Goal: Information Seeking & Learning: Learn about a topic

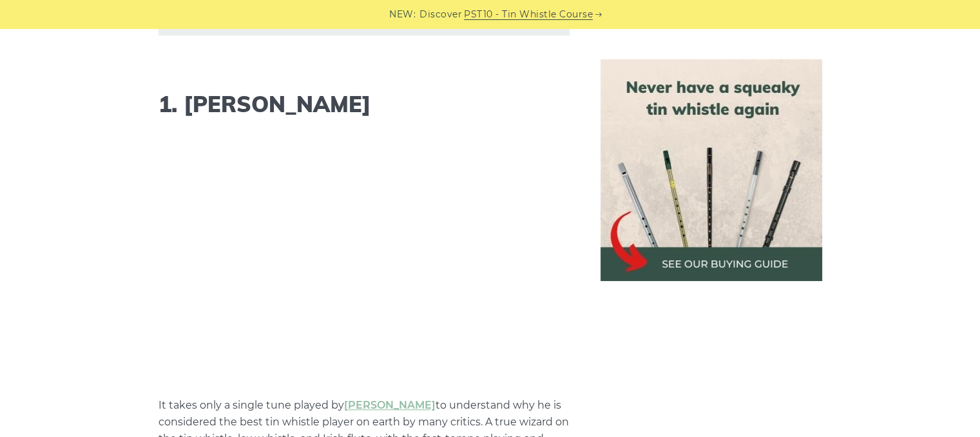
scroll to position [1020, 0]
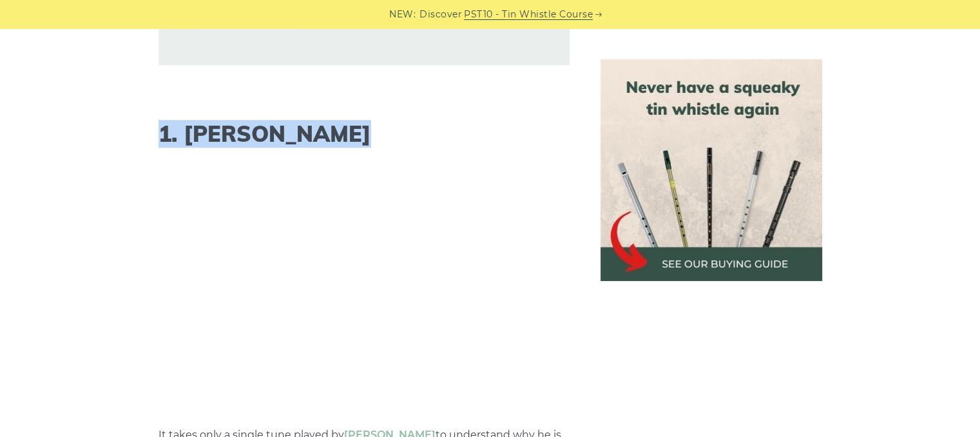
drag, startPoint x: 160, startPoint y: 136, endPoint x: 342, endPoint y: 157, distance: 183.0
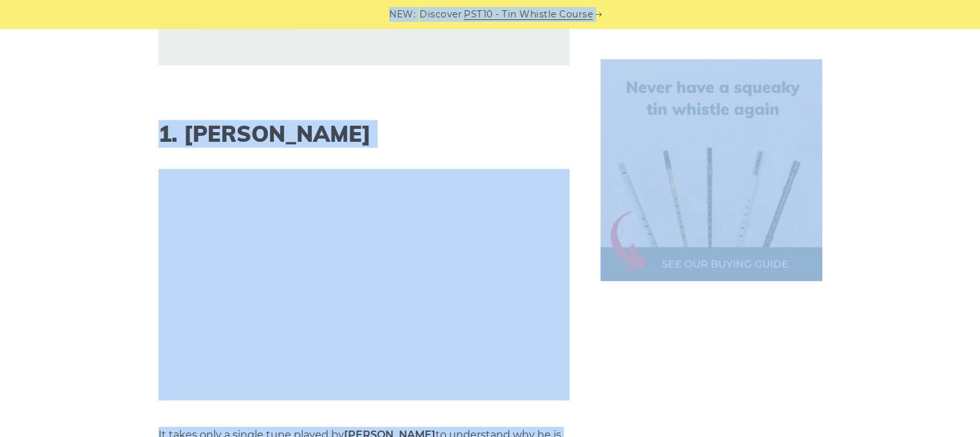
click at [383, 128] on h2 "1. [PERSON_NAME]" at bounding box center [364, 134] width 411 height 26
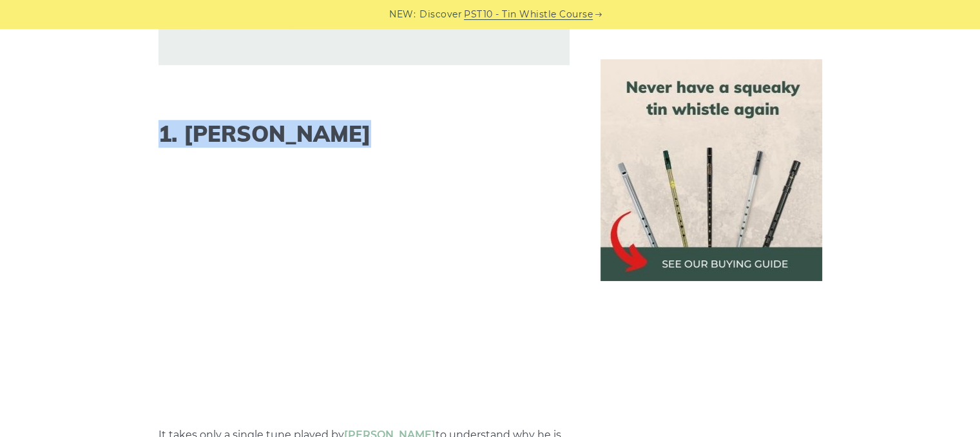
drag, startPoint x: 156, startPoint y: 133, endPoint x: 334, endPoint y: 143, distance: 178.2
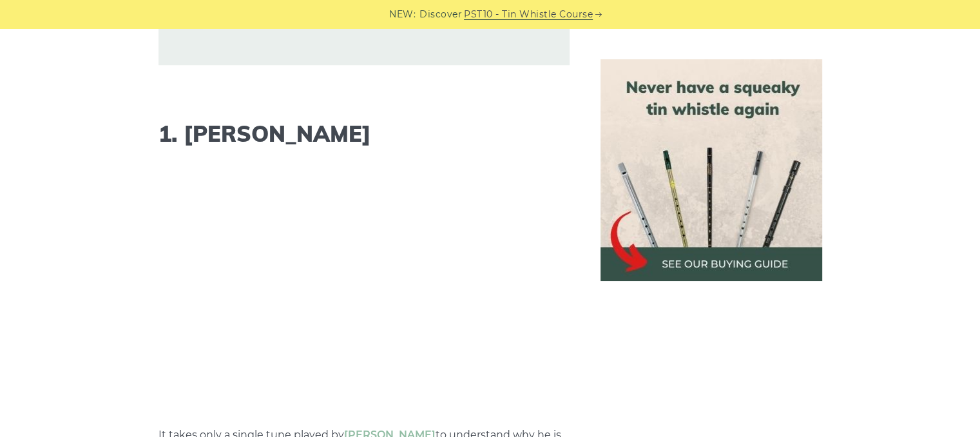
drag, startPoint x: 157, startPoint y: 133, endPoint x: 361, endPoint y: 135, distance: 204.3
copy h2 "1. [PERSON_NAME]"
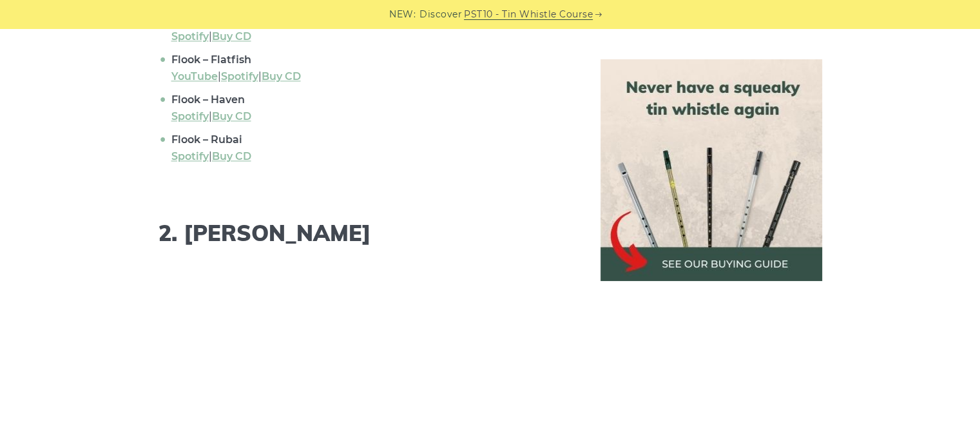
scroll to position [1742, 0]
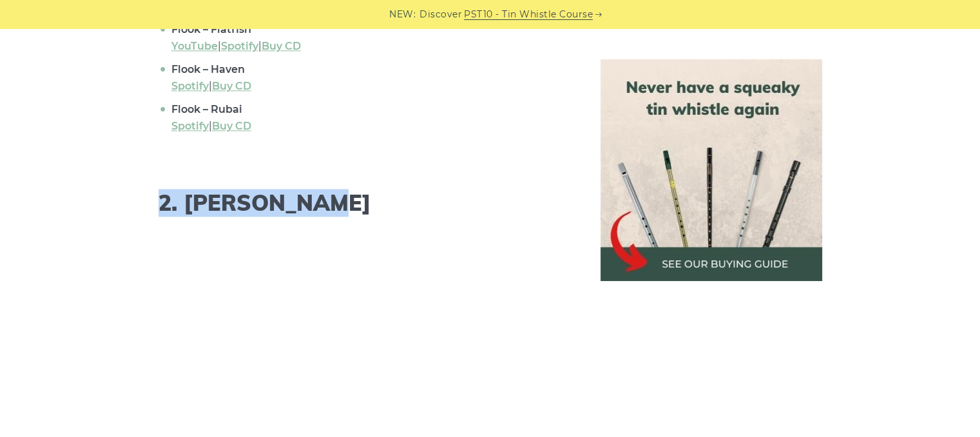
drag, startPoint x: 160, startPoint y: 181, endPoint x: 317, endPoint y: 185, distance: 157.3
click at [317, 190] on h2 "2. [PERSON_NAME]" at bounding box center [364, 203] width 411 height 26
copy h2 "2. [PERSON_NAME]"
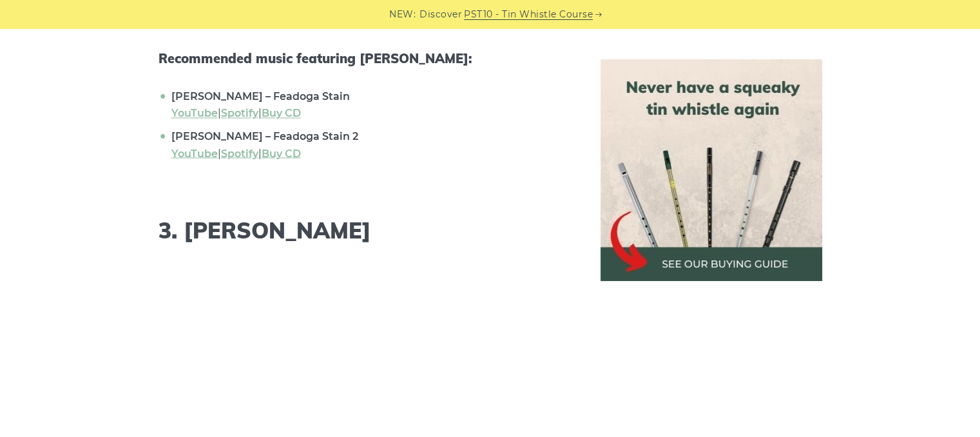
scroll to position [2307, 0]
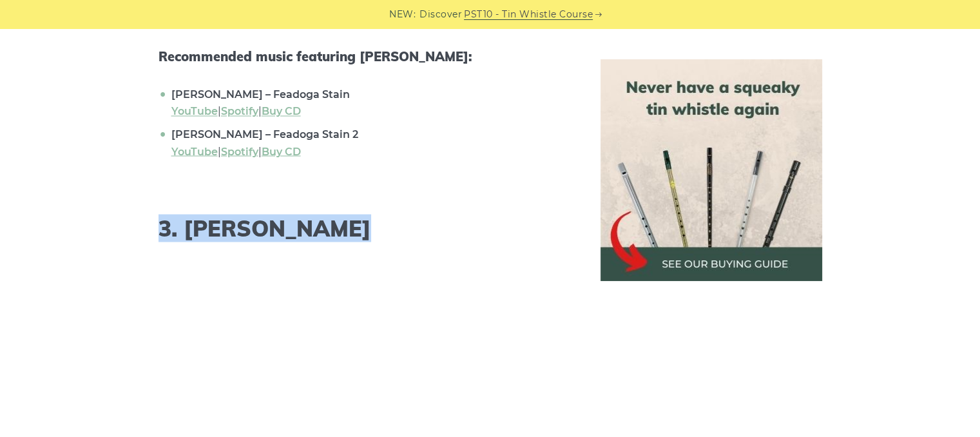
drag, startPoint x: 162, startPoint y: 195, endPoint x: 360, endPoint y: 188, distance: 198.7
click at [360, 215] on h2 "3. [PERSON_NAME]" at bounding box center [364, 228] width 411 height 26
copy h2 "3. [PERSON_NAME]"
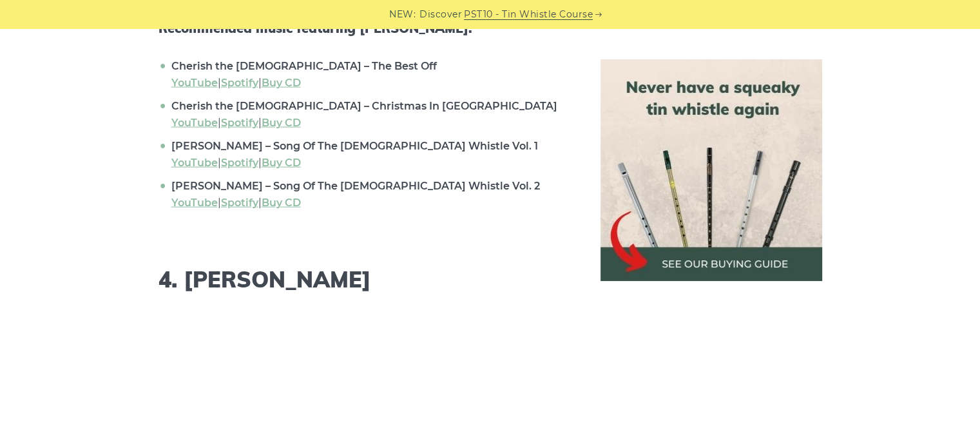
scroll to position [2930, 0]
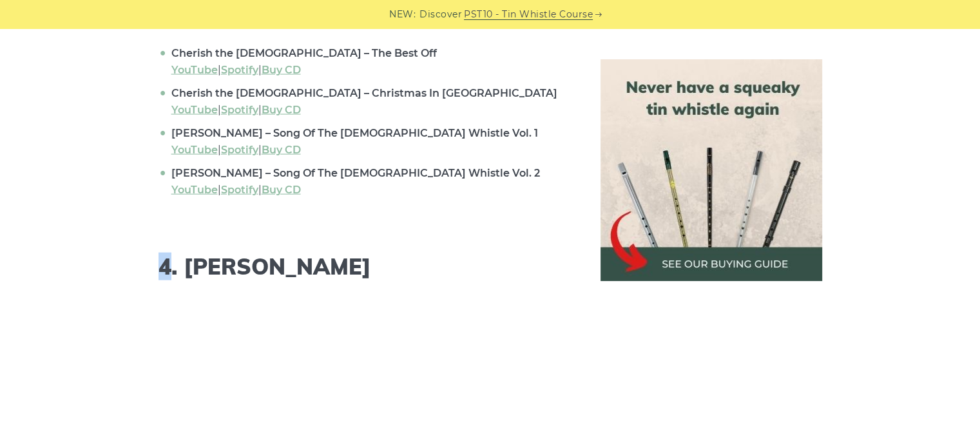
drag, startPoint x: 166, startPoint y: 230, endPoint x: 159, endPoint y: 231, distance: 7.8
click at [159, 254] on h2 "4. [PERSON_NAME]" at bounding box center [364, 267] width 411 height 26
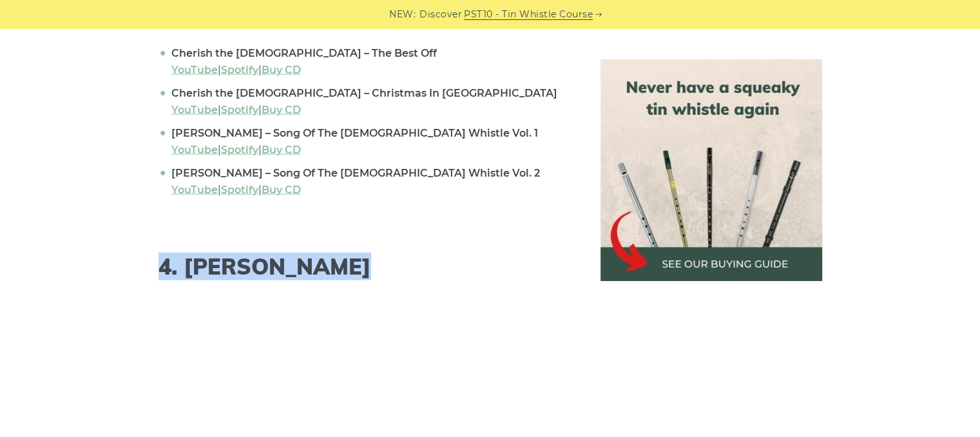
drag, startPoint x: 158, startPoint y: 233, endPoint x: 402, endPoint y: 258, distance: 245.6
copy div "4. [PERSON_NAME]"
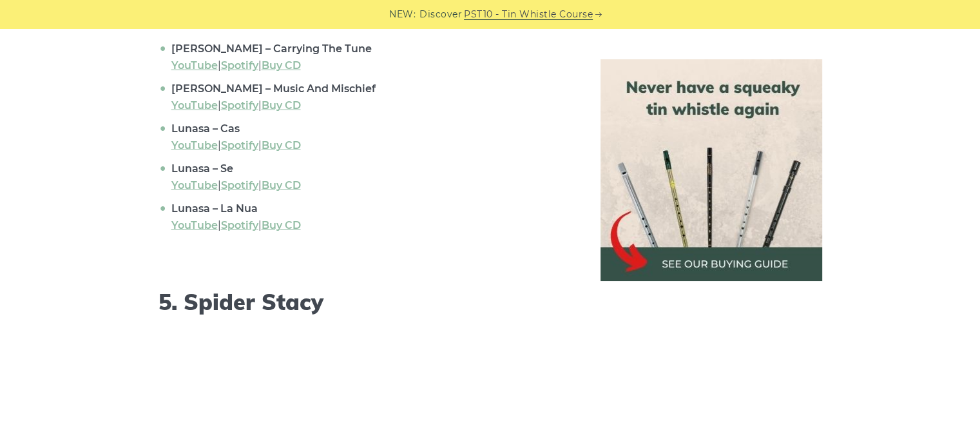
scroll to position [3614, 0]
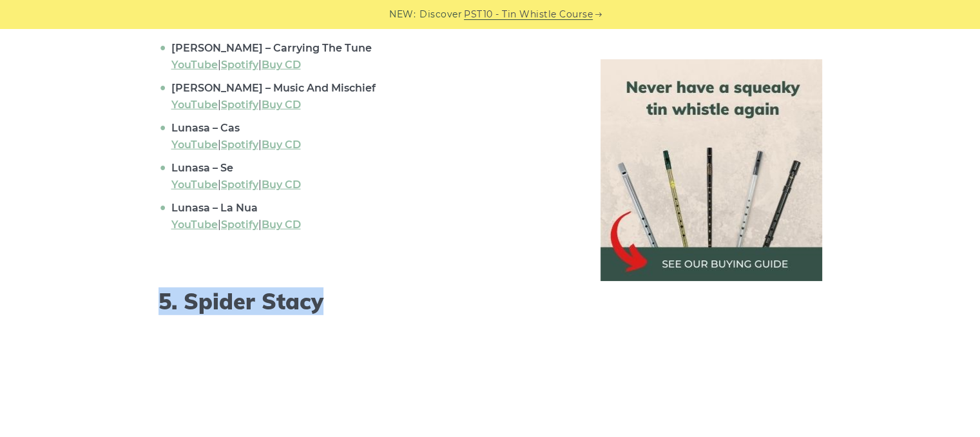
drag, startPoint x: 152, startPoint y: 249, endPoint x: 340, endPoint y: 251, distance: 188.2
click at [340, 289] on h2 "5. Spider Stacy" at bounding box center [364, 302] width 411 height 26
drag, startPoint x: 163, startPoint y: 250, endPoint x: 358, endPoint y: 268, distance: 196.1
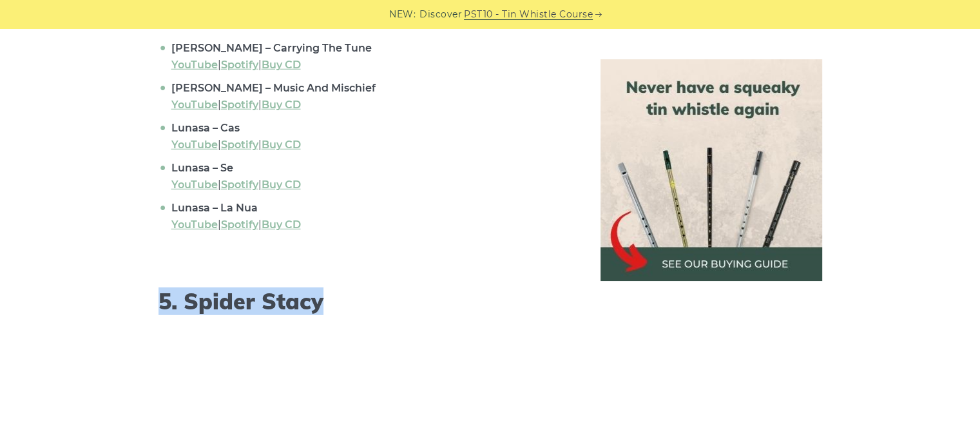
copy div "5. Spider Stacy"
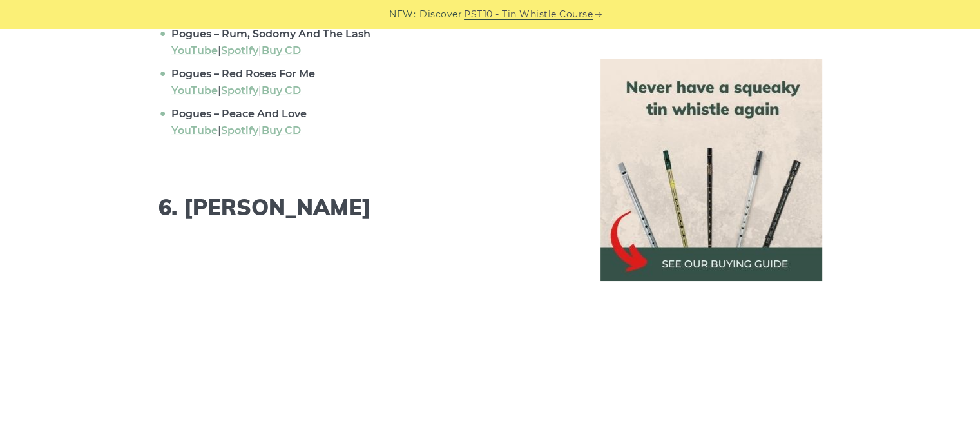
scroll to position [4401, 0]
drag, startPoint x: 162, startPoint y: 155, endPoint x: 362, endPoint y: 164, distance: 199.4
click at [362, 195] on h2 "6. [PERSON_NAME]" at bounding box center [364, 208] width 411 height 26
copy h2 "6. [PERSON_NAME]"
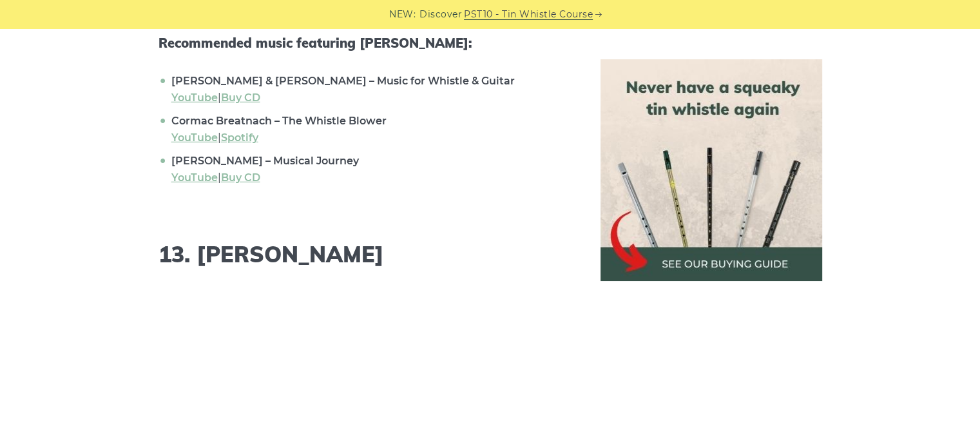
scroll to position [8374, 0]
